Goal: Information Seeking & Learning: Learn about a topic

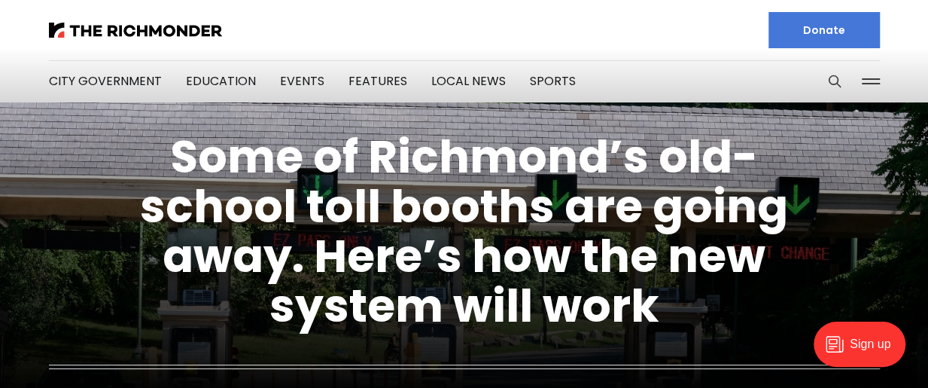
click at [832, 269] on figcaption "Some of Richmond’s old-school toll booths are going away. Here’s how the new sy…" at bounding box center [464, 268] width 928 height 443
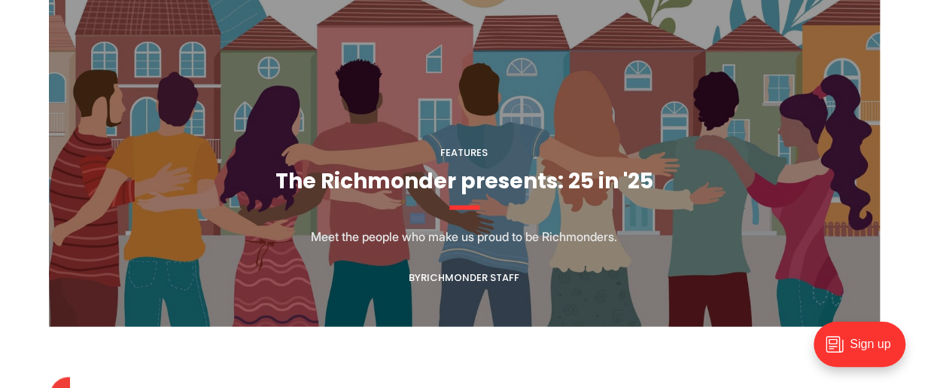
scroll to position [1288, 0]
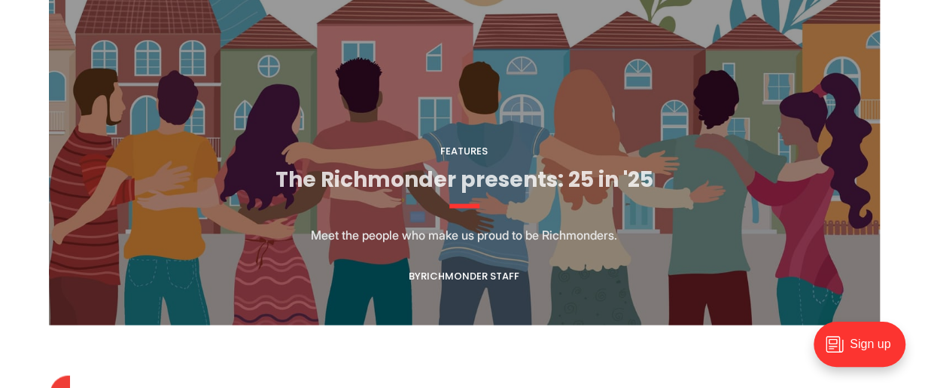
click at [494, 175] on link "The Richmonder presents: 25 in '25" at bounding box center [464, 178] width 378 height 29
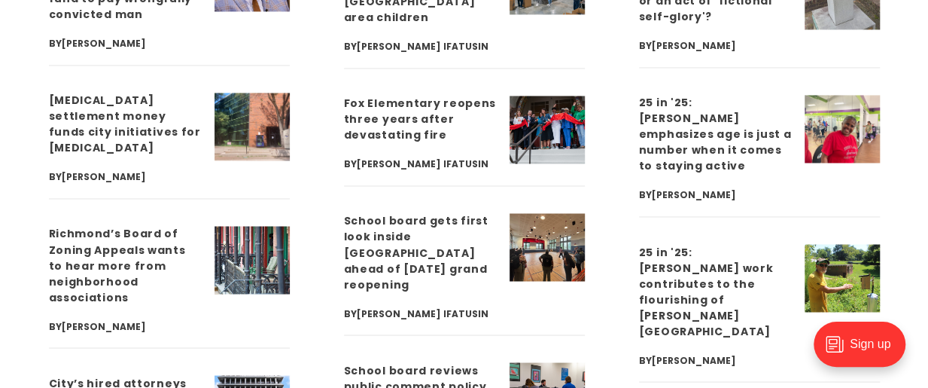
scroll to position [3933, 0]
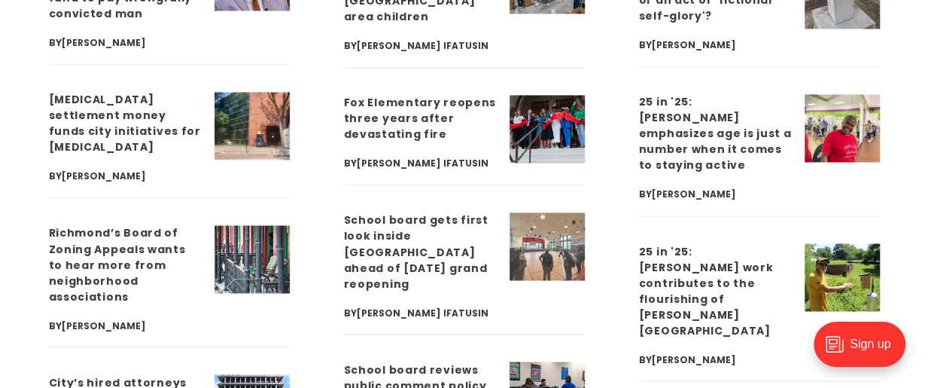
click at [533, 239] on img at bounding box center [547, 246] width 75 height 68
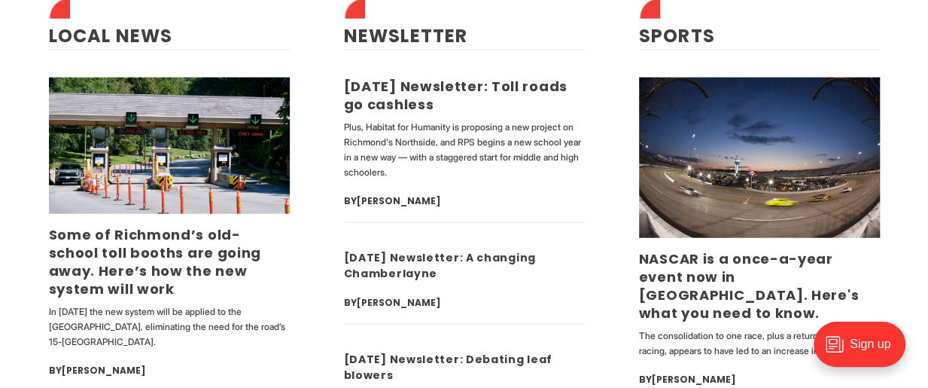
scroll to position [4501, 0]
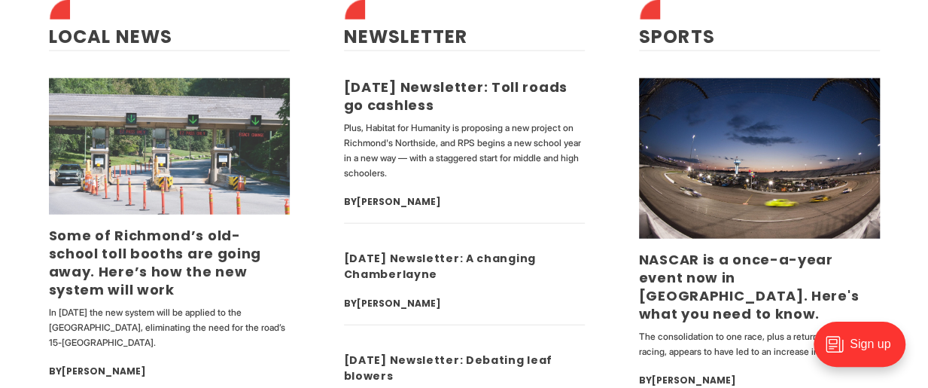
click at [262, 153] on img at bounding box center [169, 145] width 241 height 135
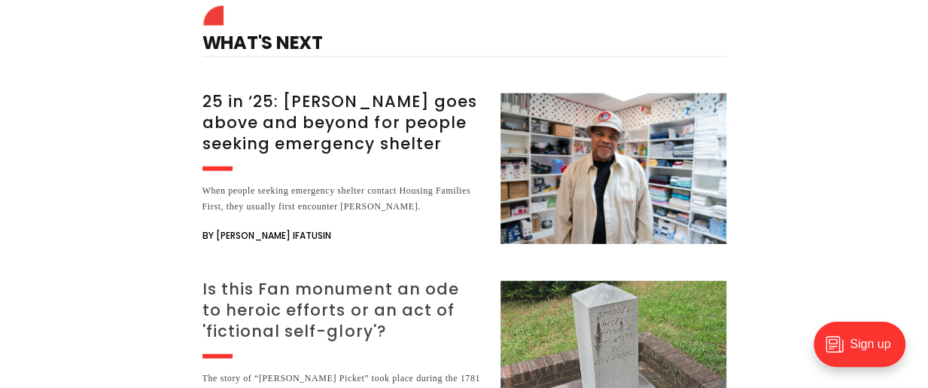
scroll to position [1901, 0]
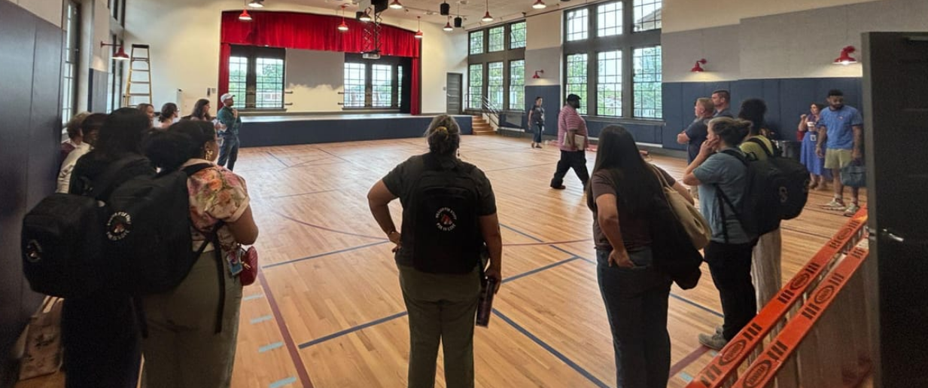
scroll to position [359, 0]
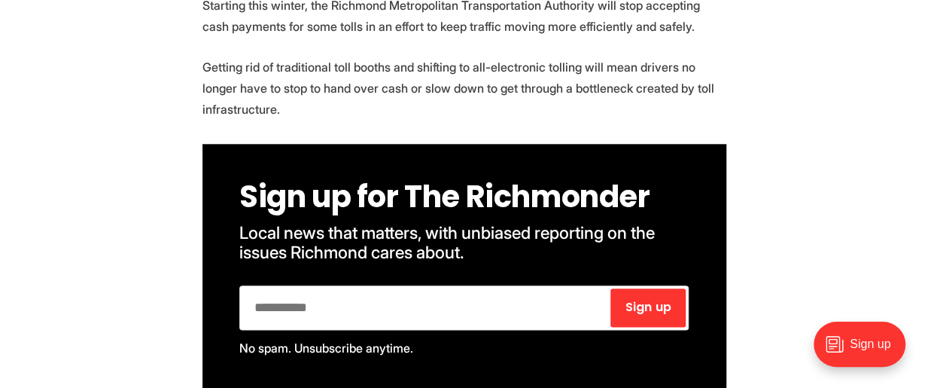
scroll to position [756, 0]
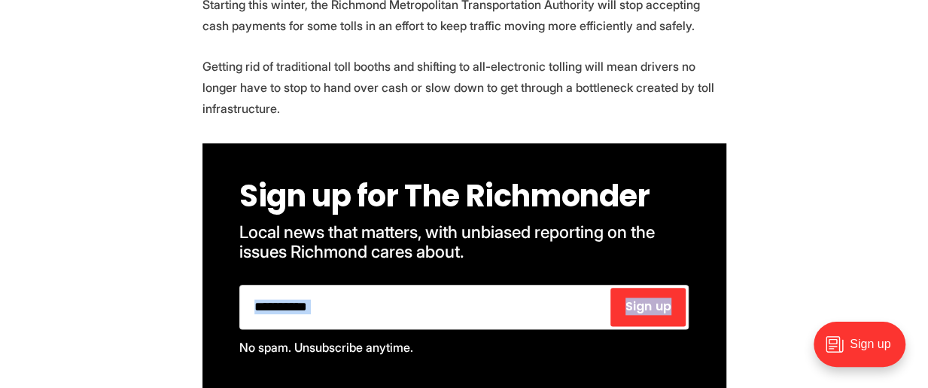
drag, startPoint x: 108, startPoint y: 326, endPoint x: 106, endPoint y: 336, distance: 10.8
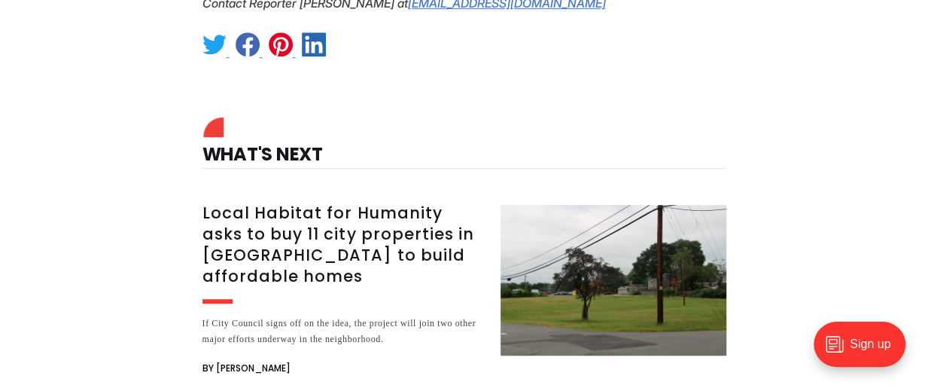
scroll to position [3160, 0]
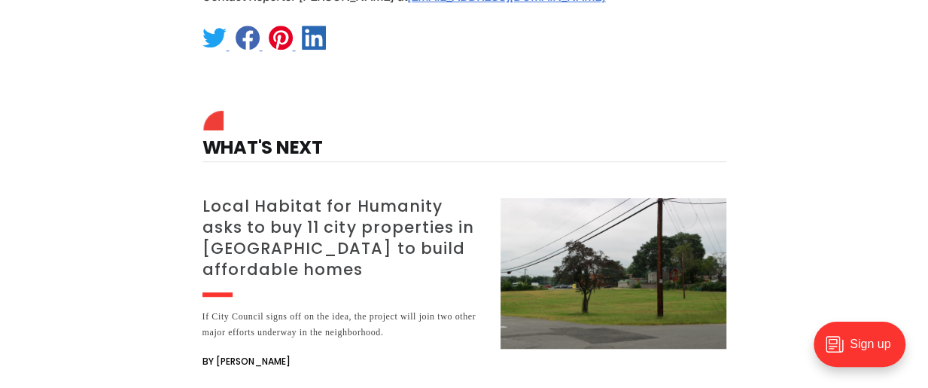
click at [327, 196] on h3 "Local Habitat for Humanity asks to buy 11 city properties in [GEOGRAPHIC_DATA] …" at bounding box center [342, 238] width 280 height 84
